Goal: Entertainment & Leisure: Consume media (video, audio)

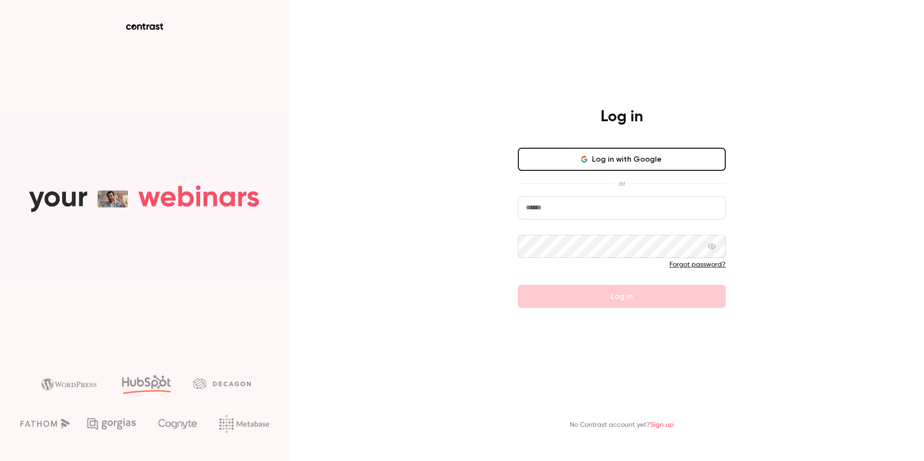
click at [593, 197] on input "email" at bounding box center [622, 207] width 208 height 23
type input "**********"
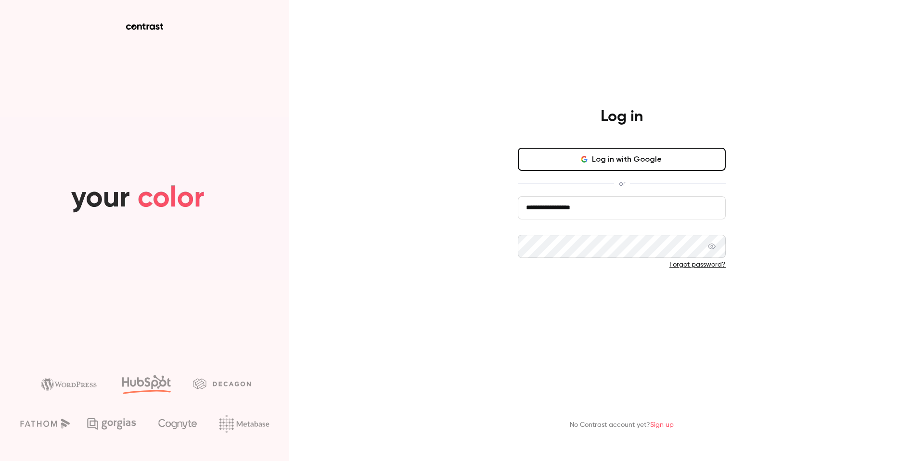
click at [601, 293] on button "Log in" at bounding box center [622, 296] width 208 height 23
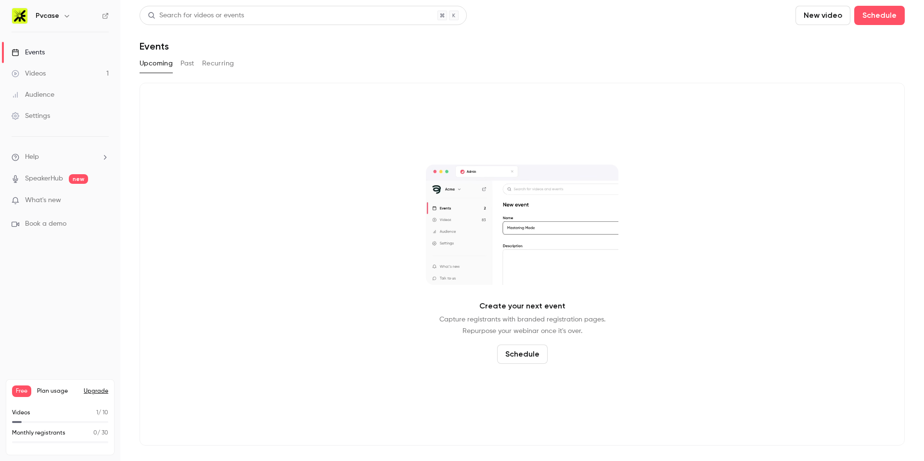
click at [64, 287] on nav "Pvcase Events Videos 1 Audience Settings Help SpeakerHub new What's new Book a …" at bounding box center [60, 230] width 120 height 461
click at [52, 72] on link "Videos 1" at bounding box center [60, 73] width 120 height 21
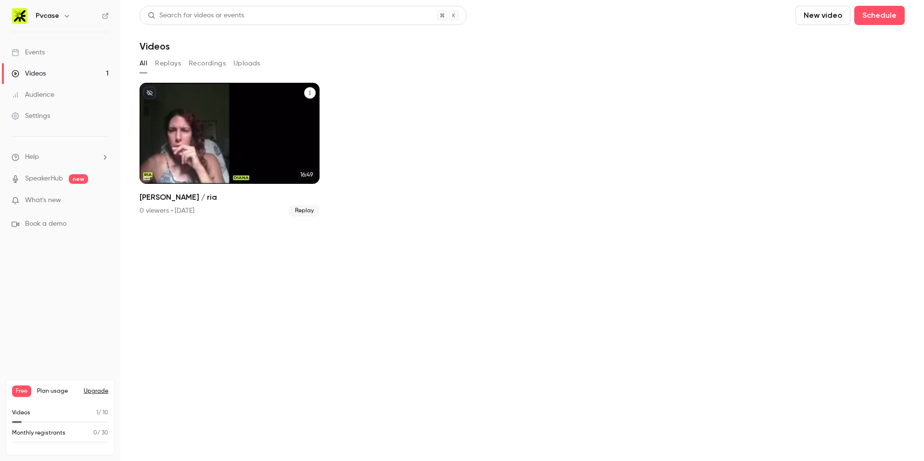
click at [168, 197] on h2 "[PERSON_NAME] / ria" at bounding box center [230, 197] width 180 height 12
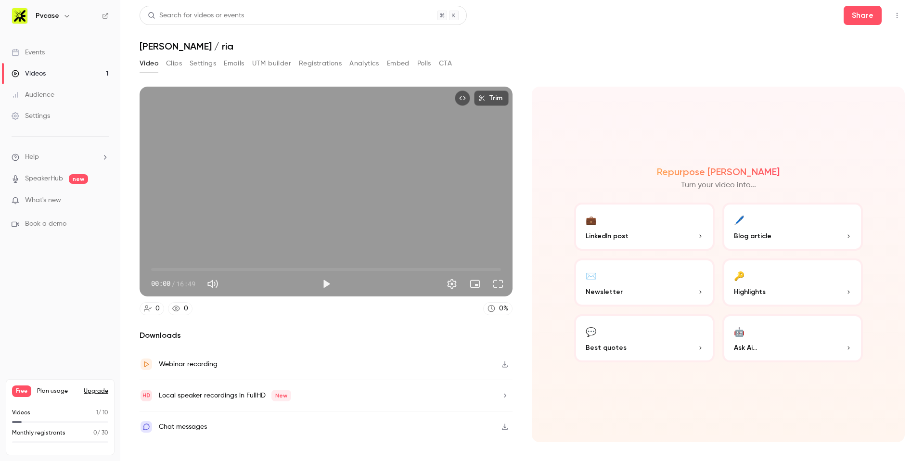
click at [518, 229] on section "Trim 00:00 00:00 / 16:49 0 0 0 % Downloads Webinar recording Local speaker reco…" at bounding box center [522, 262] width 765 height 350
click at [540, 57] on div "Video Clips Settings Emails UTM builder Registrations Analytics Embed Polls CTA" at bounding box center [522, 65] width 765 height 19
drag, startPoint x: 735, startPoint y: 168, endPoint x: 721, endPoint y: 187, distance: 23.0
click at [721, 187] on div "Repurpose Ai Turn your video into..." at bounding box center [718, 178] width 296 height 25
click at [721, 187] on p "Turn your video into..." at bounding box center [718, 185] width 75 height 12
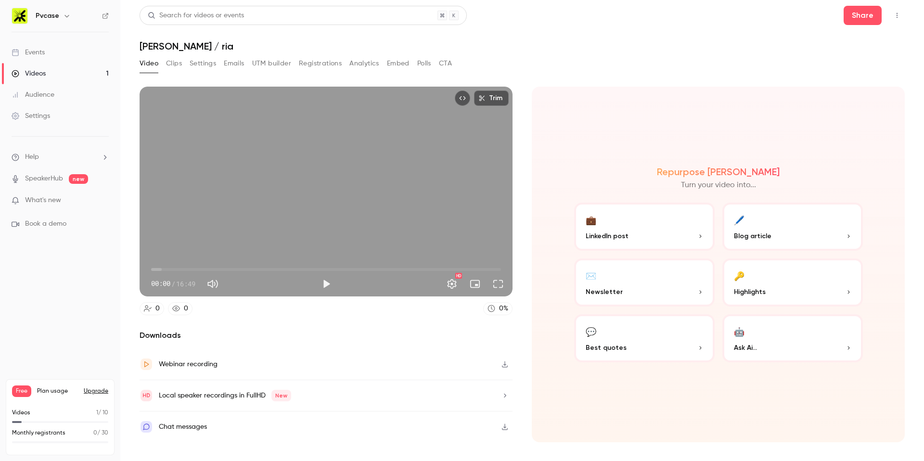
click at [612, 232] on span "LinkedIn post" at bounding box center [607, 236] width 43 height 10
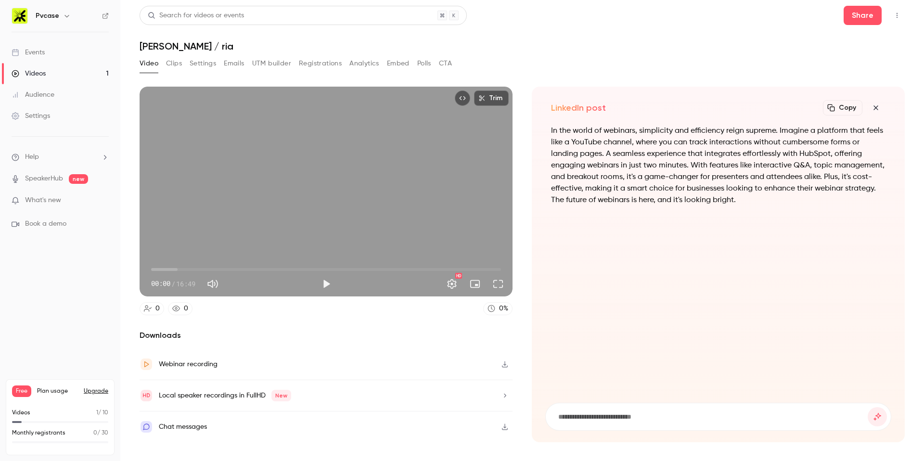
click at [687, 189] on p "In the world of webinars, simplicity and efficiency reign supreme. Imagine a pl…" at bounding box center [718, 165] width 334 height 81
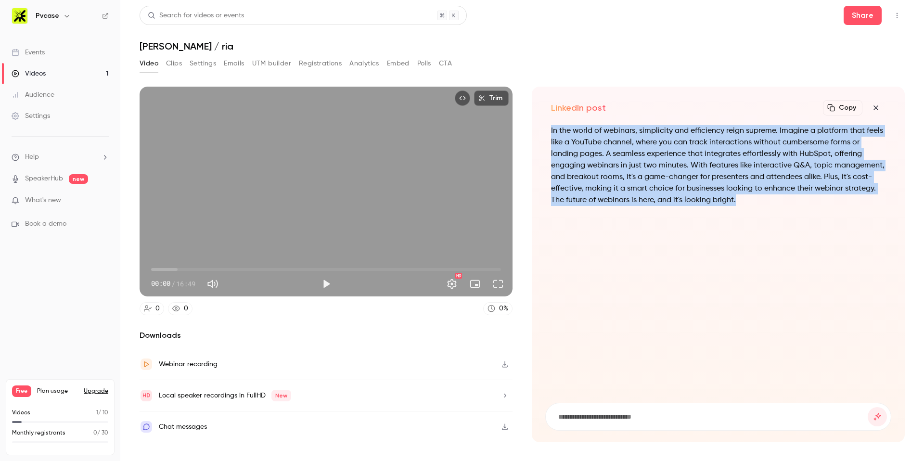
click at [687, 189] on p "In the world of webinars, simplicity and efficiency reign supreme. Imagine a pl…" at bounding box center [718, 165] width 334 height 81
click at [719, 199] on p "In the world of webinars, simplicity and efficiency reign supreme. Imagine a pl…" at bounding box center [718, 165] width 334 height 81
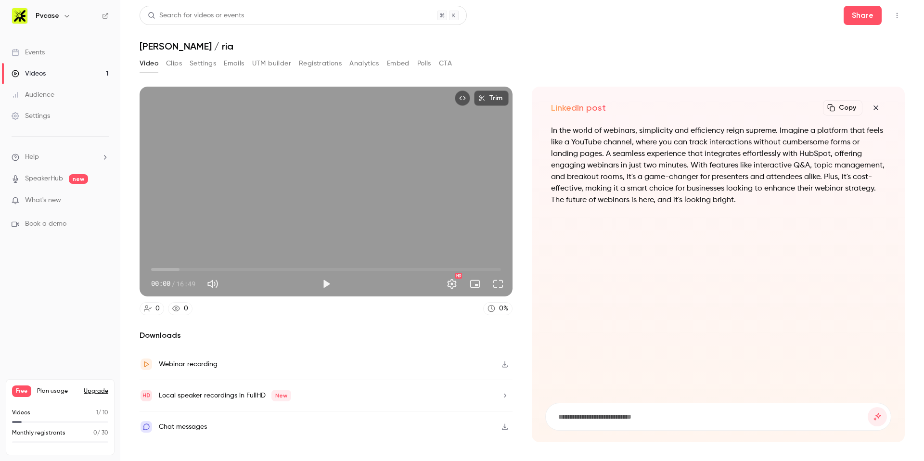
click at [877, 106] on icon "button" at bounding box center [875, 107] width 4 height 4
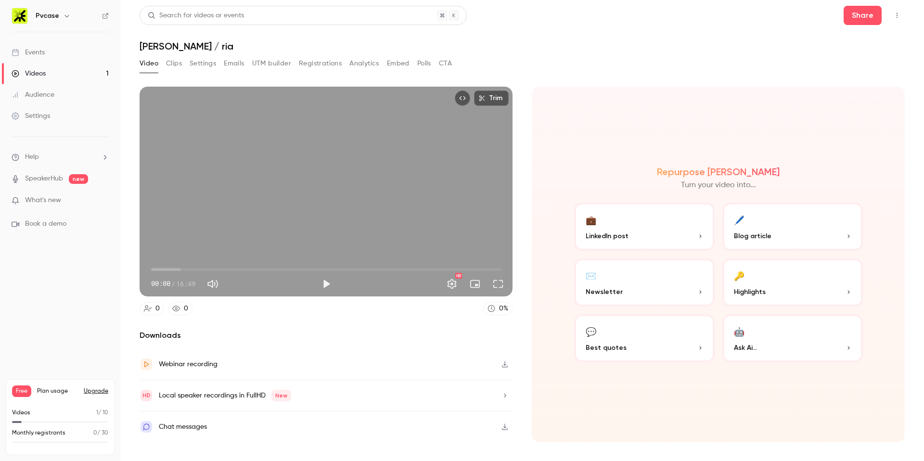
click at [773, 234] on p "Blog article" at bounding box center [792, 236] width 117 height 10
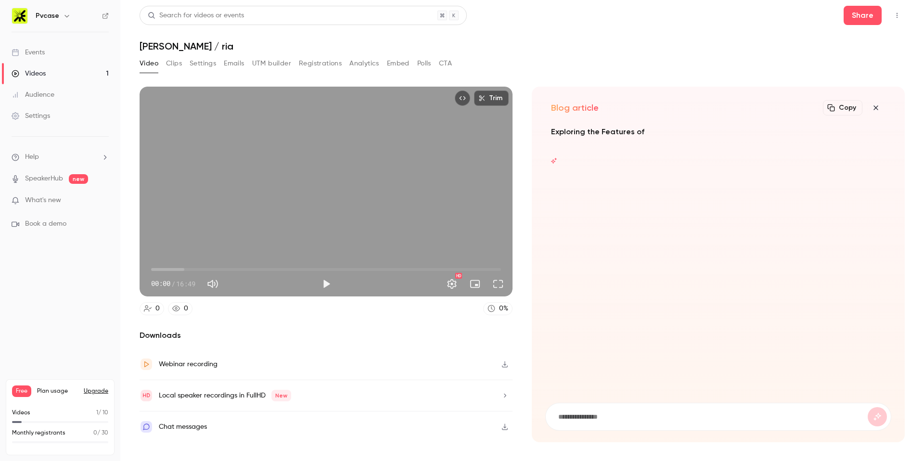
click at [875, 107] on icon "button" at bounding box center [875, 107] width 4 height 4
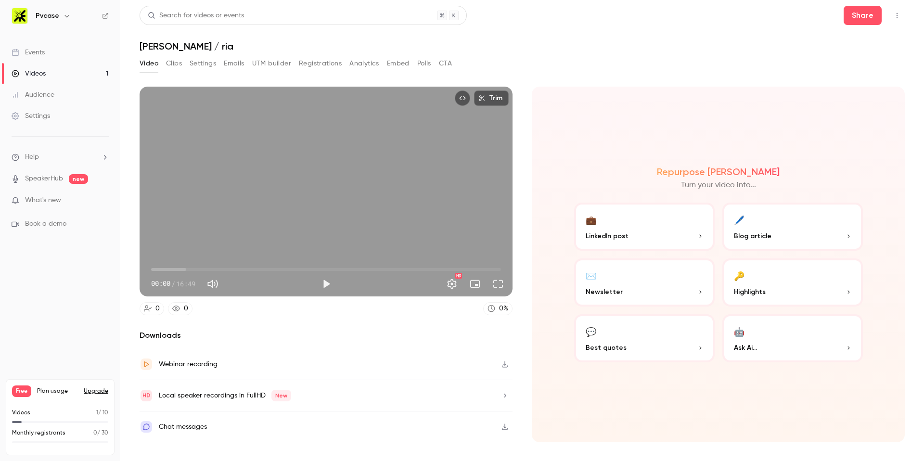
click at [635, 300] on button "✉️ Newsletter" at bounding box center [644, 282] width 140 height 48
click at [684, 285] on button "✉️ Newsletter" at bounding box center [644, 282] width 140 height 48
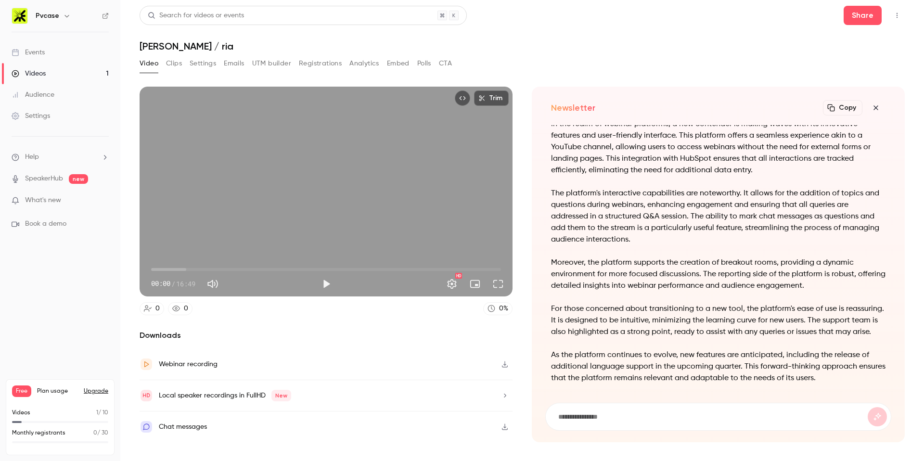
scroll to position [-76, 0]
click at [878, 106] on icon "button" at bounding box center [876, 108] width 12 height 8
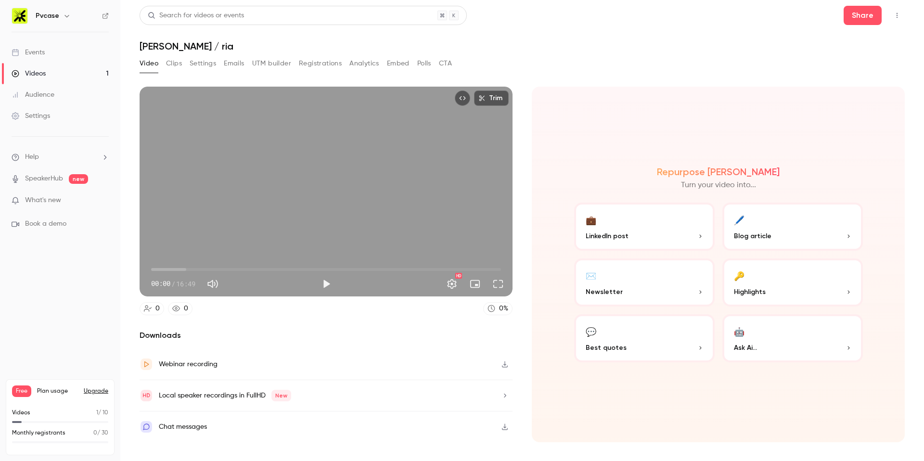
click at [710, 380] on div "Repurpose Ai Turn your video into... 💼 LinkedIn post 🖊️ Blog article ✉️ Newslet…" at bounding box center [718, 265] width 373 height 356
click at [642, 342] on button "💬 Best quotes" at bounding box center [644, 338] width 140 height 48
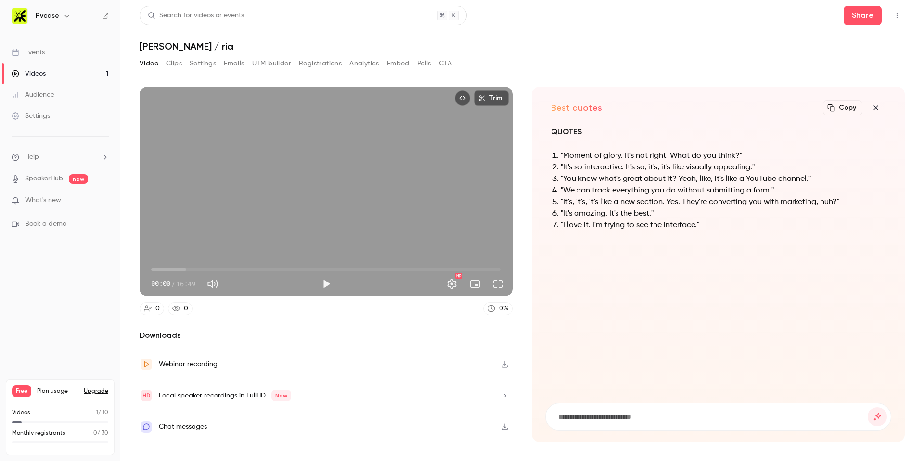
click at [618, 167] on li ""It's so interactive. It's so, it's, it's like visually appealing."" at bounding box center [723, 168] width 325 height 12
click at [628, 173] on li ""You know what's great about it? Yeah, like, it's like a YouTube channel."" at bounding box center [723, 179] width 325 height 12
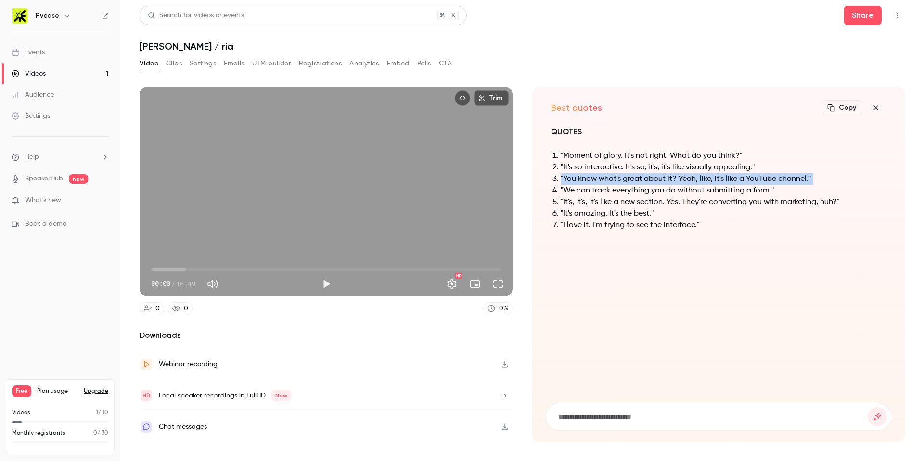
click at [628, 173] on li ""You know what's great about it? Yeah, like, it's like a YouTube channel."" at bounding box center [723, 179] width 325 height 12
click at [628, 209] on li ""It's amazing. It's the best."" at bounding box center [723, 214] width 325 height 12
click at [875, 105] on icon "button" at bounding box center [876, 108] width 12 height 8
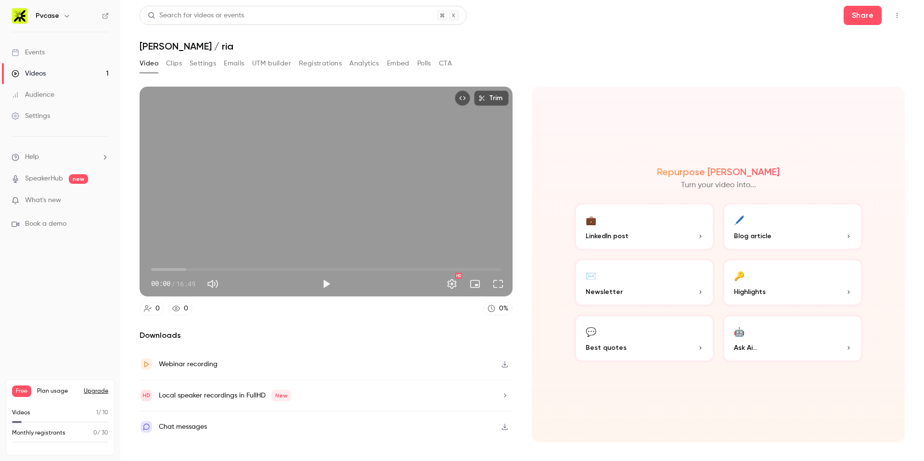
click at [778, 299] on button "🔑 Highlights" at bounding box center [792, 282] width 140 height 48
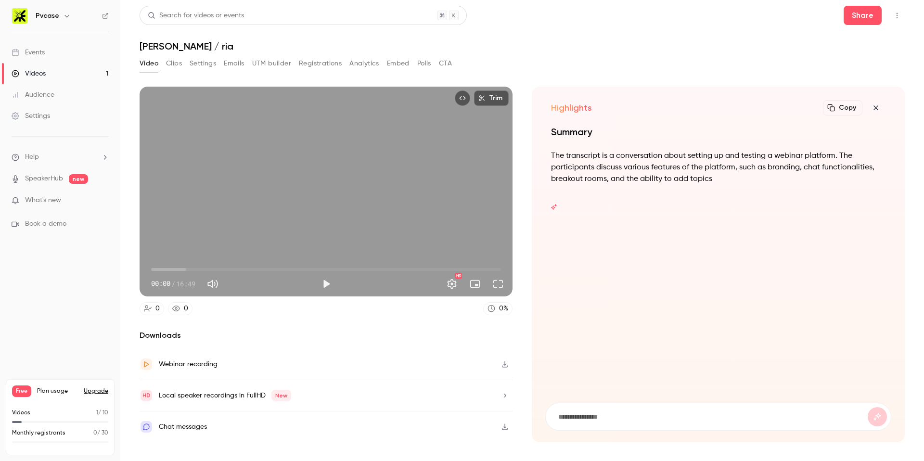
click at [876, 108] on icon "button" at bounding box center [876, 108] width 12 height 8
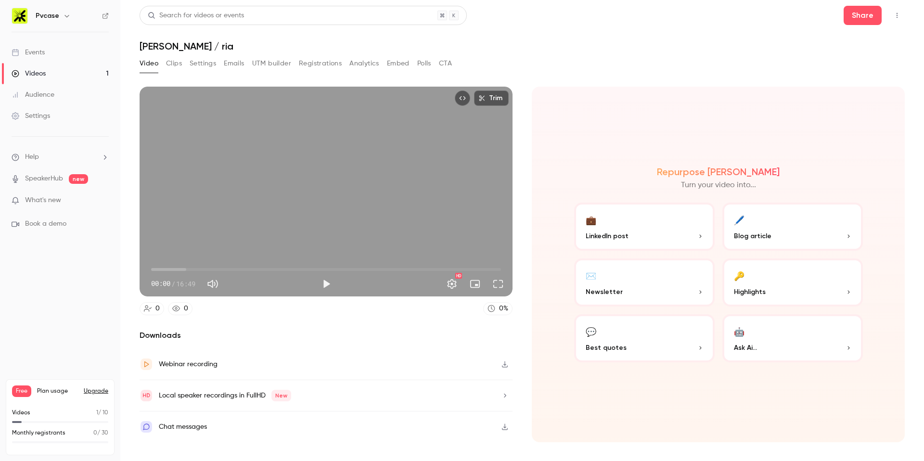
click at [180, 67] on button "Clips" at bounding box center [174, 63] width 16 height 15
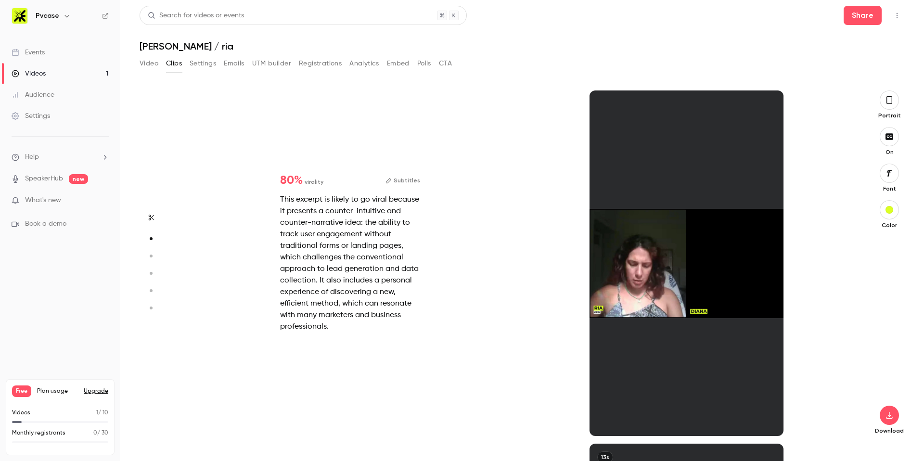
scroll to position [353, 0]
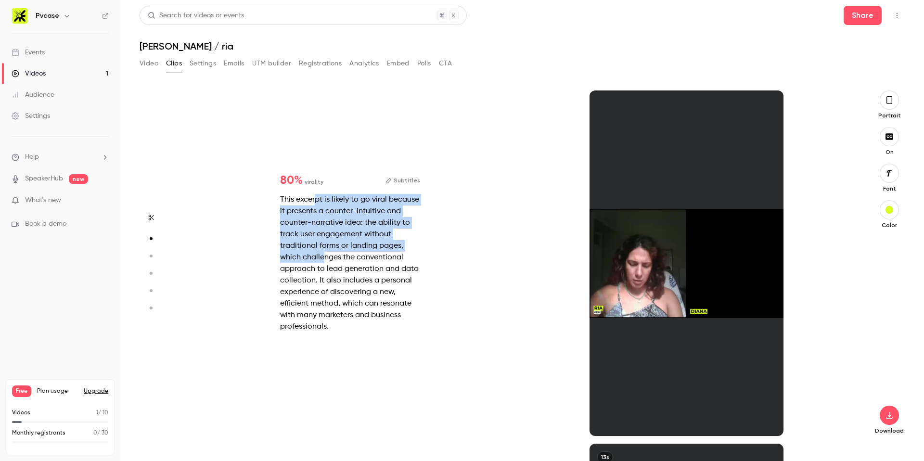
drag, startPoint x: 317, startPoint y: 199, endPoint x: 323, endPoint y: 265, distance: 66.2
click at [323, 264] on div "This excerpt is likely to go viral because it presents a counter-intuitive and …" at bounding box center [350, 263] width 140 height 139
click at [323, 265] on div "This excerpt is likely to go viral because it presents a counter-intuitive and …" at bounding box center [350, 263] width 140 height 139
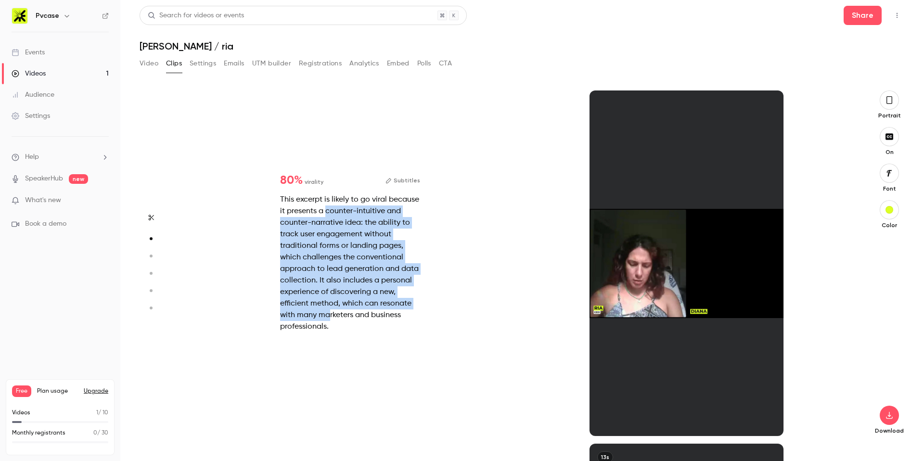
drag, startPoint x: 326, startPoint y: 210, endPoint x: 328, endPoint y: 318, distance: 107.3
click at [328, 318] on div "This excerpt is likely to go viral because it presents a counter-intuitive and …" at bounding box center [350, 263] width 140 height 139
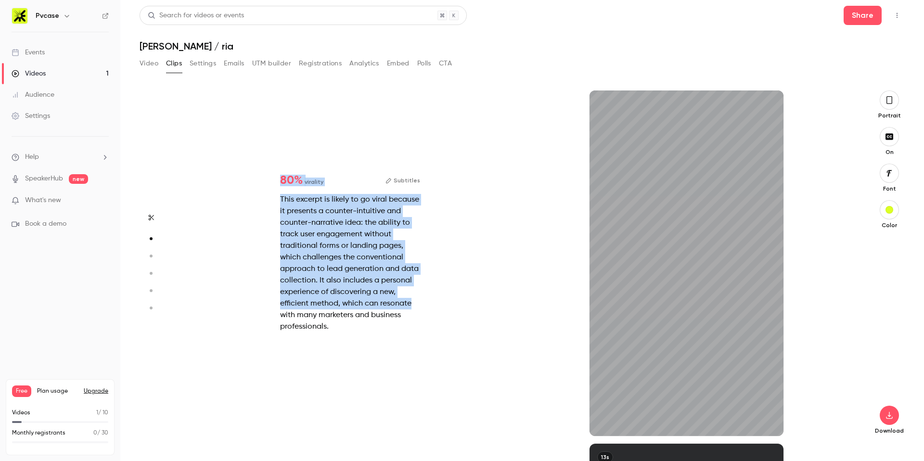
drag, startPoint x: 281, startPoint y: 182, endPoint x: 425, endPoint y: 303, distance: 187.8
click at [425, 304] on div "80 % virality Subtitles This excerpt is likely to go viral because it presents …" at bounding box center [350, 253] width 171 height 189
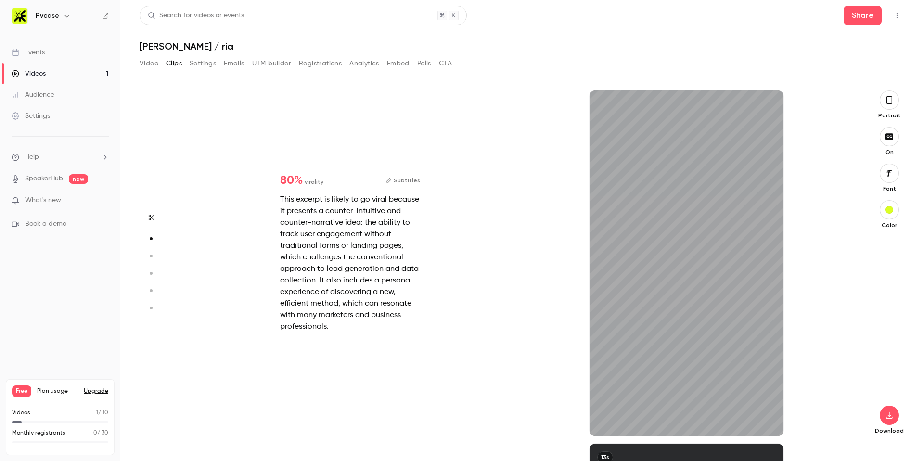
click at [425, 303] on div "80 % virality Subtitles This excerpt is likely to go viral because it presents …" at bounding box center [350, 253] width 171 height 189
type input "*"
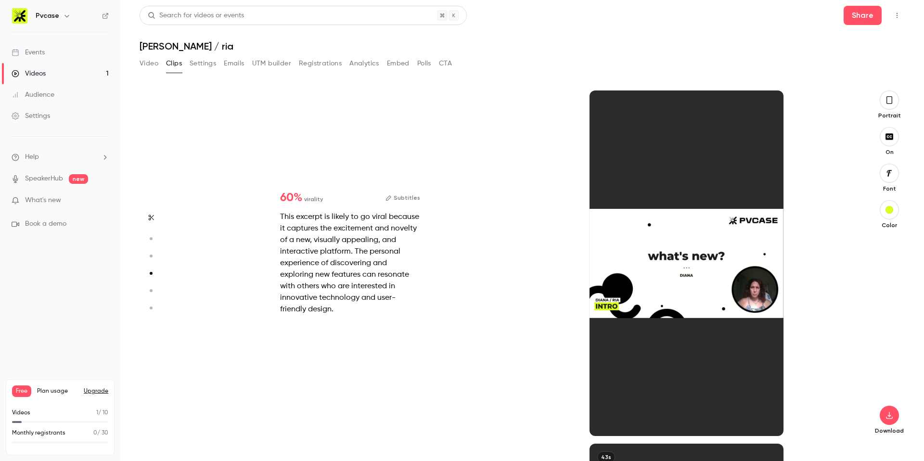
scroll to position [1059, 0]
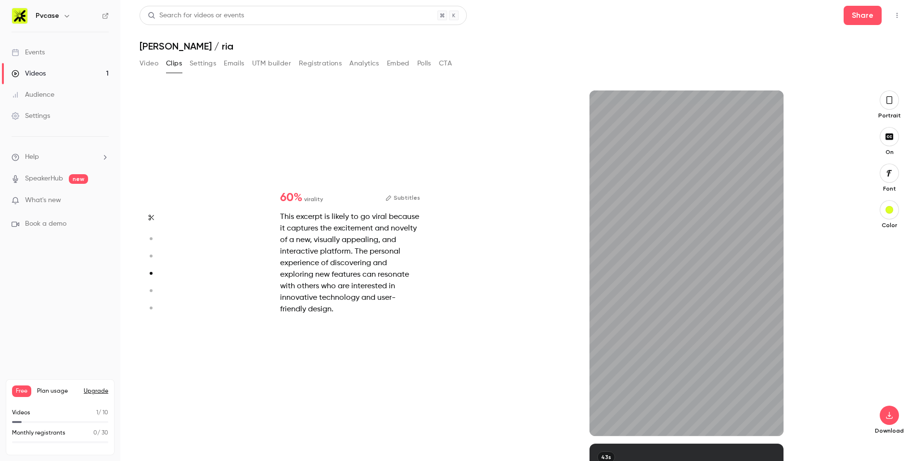
type input "*"
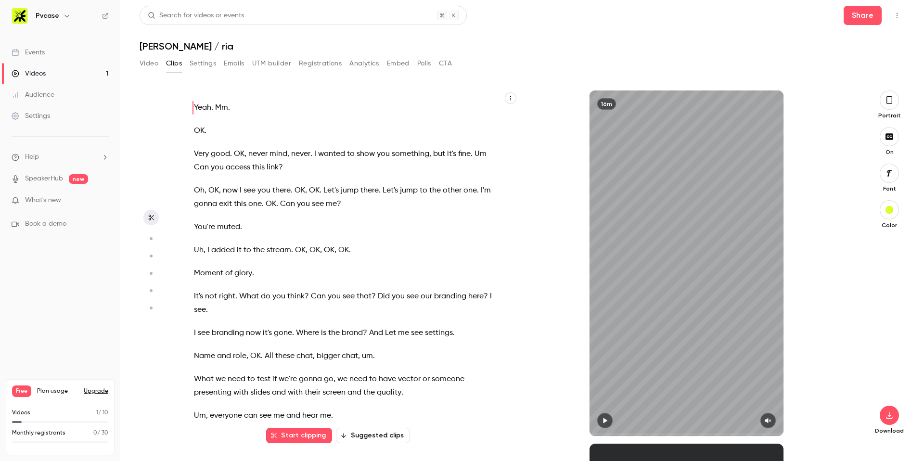
scroll to position [0, 0]
click at [148, 61] on button "Video" at bounding box center [149, 63] width 19 height 15
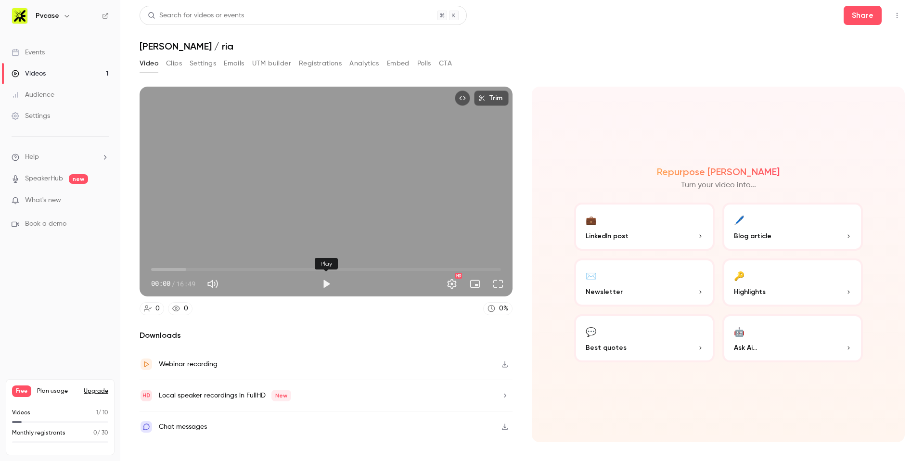
click at [325, 285] on button "Play" at bounding box center [326, 283] width 19 height 19
click at [169, 267] on span "00:51" at bounding box center [326, 269] width 350 height 15
type input "****"
click at [211, 281] on button "Mute" at bounding box center [212, 283] width 19 height 19
type input "*"
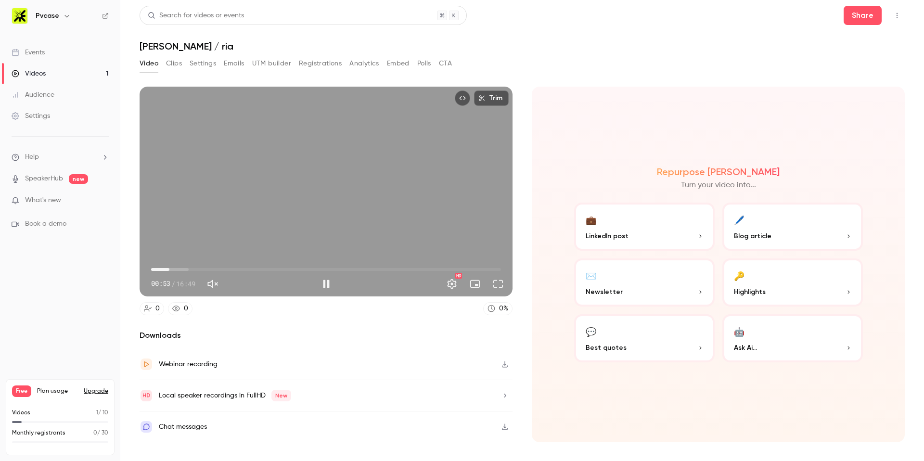
click at [214, 268] on span "00:53" at bounding box center [326, 269] width 350 height 15
click at [208, 271] on span "02:43" at bounding box center [326, 269] width 350 height 15
click at [215, 270] on span "03:04" at bounding box center [326, 269] width 350 height 15
click at [502, 288] on button "Full screen" at bounding box center [497, 283] width 19 height 19
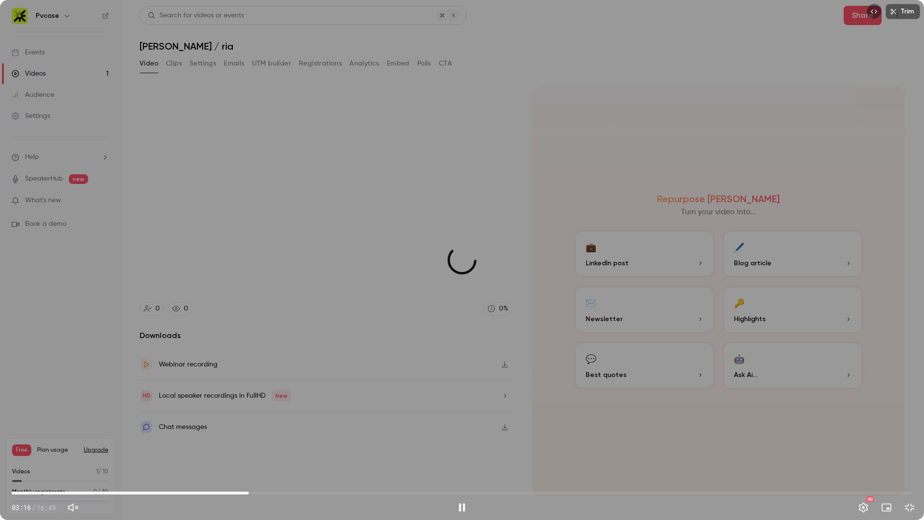
click at [249, 460] on span "04:25" at bounding box center [462, 492] width 901 height 15
click at [280, 460] on span "05:00" at bounding box center [462, 492] width 901 height 15
click at [265, 460] on span "05:02" at bounding box center [462, 492] width 901 height 15
click at [361, 460] on span "06:31" at bounding box center [462, 492] width 901 height 15
click at [397, 460] on span "06:31" at bounding box center [462, 492] width 901 height 15
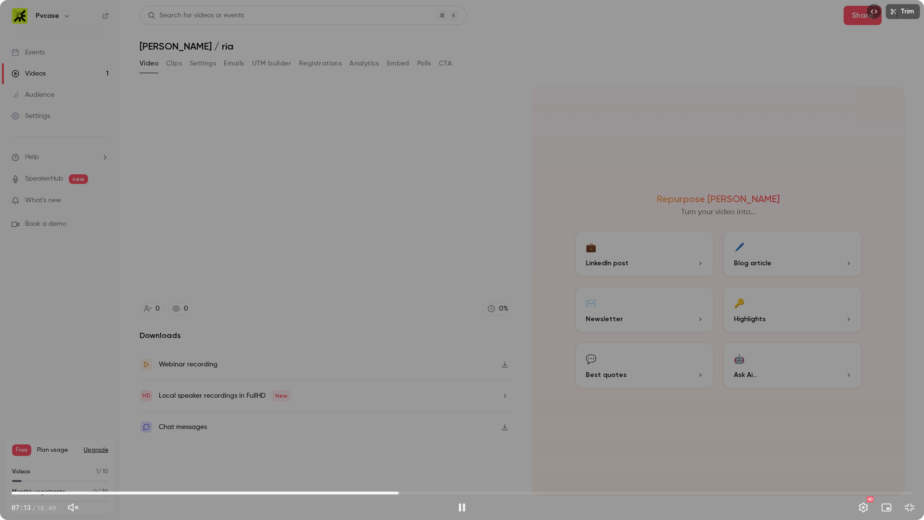
click at [389, 460] on span "07:13" at bounding box center [462, 492] width 901 height 15
click at [464, 460] on button "Pause" at bounding box center [461, 506] width 19 height 19
click at [580, 460] on span "07:05" at bounding box center [462, 492] width 901 height 15
click at [461, 460] on button "Play" at bounding box center [461, 506] width 19 height 19
click at [574, 460] on span "10:37" at bounding box center [462, 492] width 901 height 15
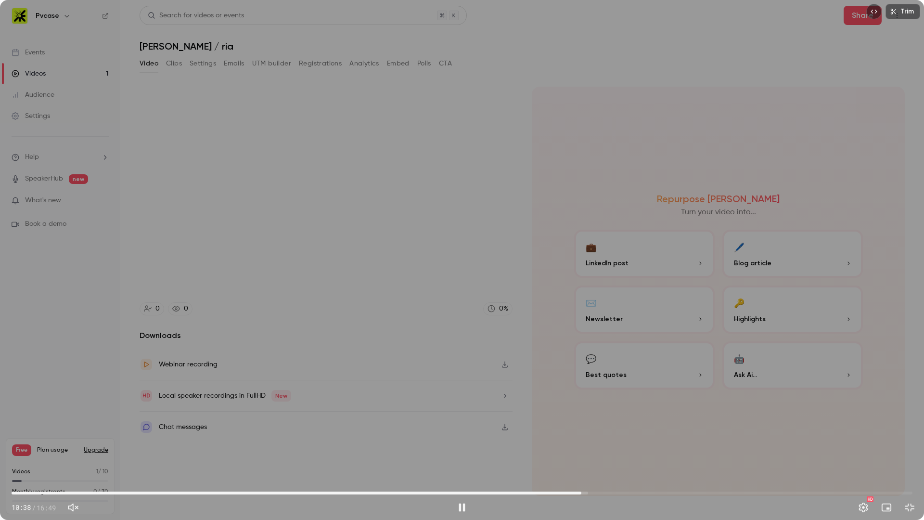
click at [650, 460] on span "10:38" at bounding box center [462, 492] width 901 height 15
click at [197, 460] on span "03:27" at bounding box center [462, 492] width 901 height 15
click at [497, 369] on div "Trim 03:29 03:29 / 16:49 HD" at bounding box center [462, 260] width 924 height 520
click at [316, 368] on div "Trim 03:29 03:29 / 16:49 HD" at bounding box center [462, 260] width 924 height 520
click at [497, 411] on div "Trim 03:35 03:35 / 16:49 HD" at bounding box center [462, 260] width 924 height 520
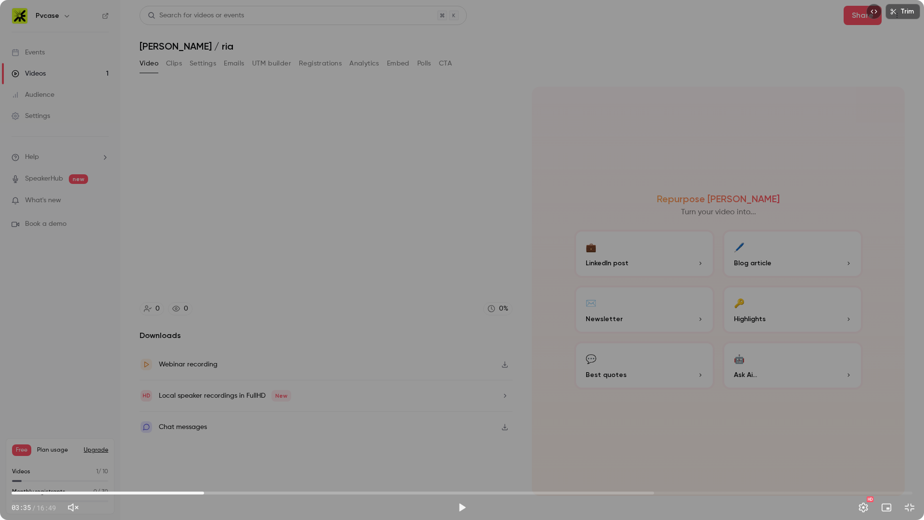
click at [546, 276] on div "Trim 03:35 03:35 / 16:49 HD" at bounding box center [462, 260] width 924 height 520
click at [222, 460] on span "03:45" at bounding box center [462, 492] width 901 height 15
click at [242, 460] on span "03:59" at bounding box center [462, 492] width 901 height 15
click at [554, 325] on div "Trim 04:18 04:18 / 16:49 HD" at bounding box center [462, 260] width 924 height 520
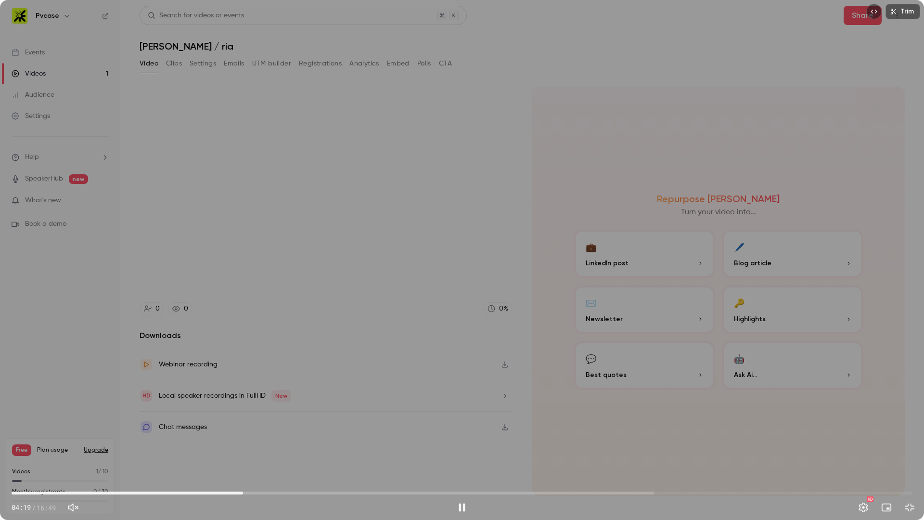
click at [379, 302] on div "Trim 04:19 04:19 / 16:49 HD" at bounding box center [462, 260] width 924 height 520
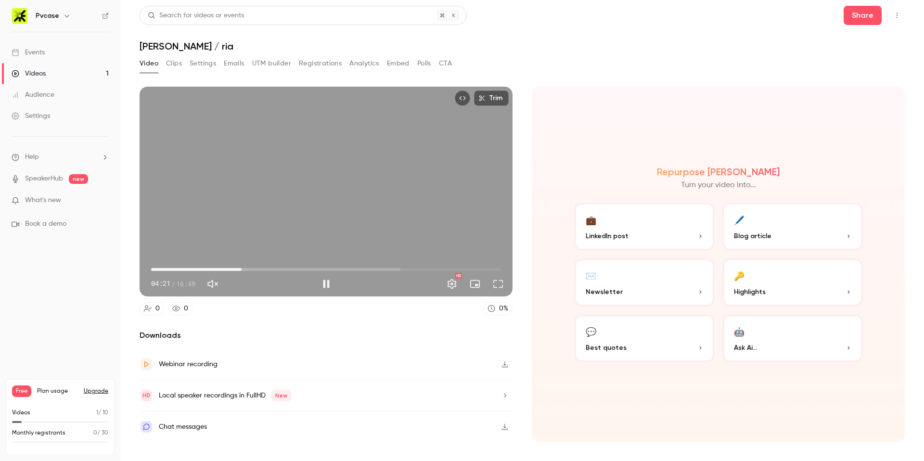
click at [179, 269] on span "04:21" at bounding box center [326, 269] width 350 height 15
click at [390, 225] on div "Trim 01:27 01:27 / 16:49 HD" at bounding box center [326, 192] width 373 height 210
type input "****"
